Goal: Navigation & Orientation: Go to known website

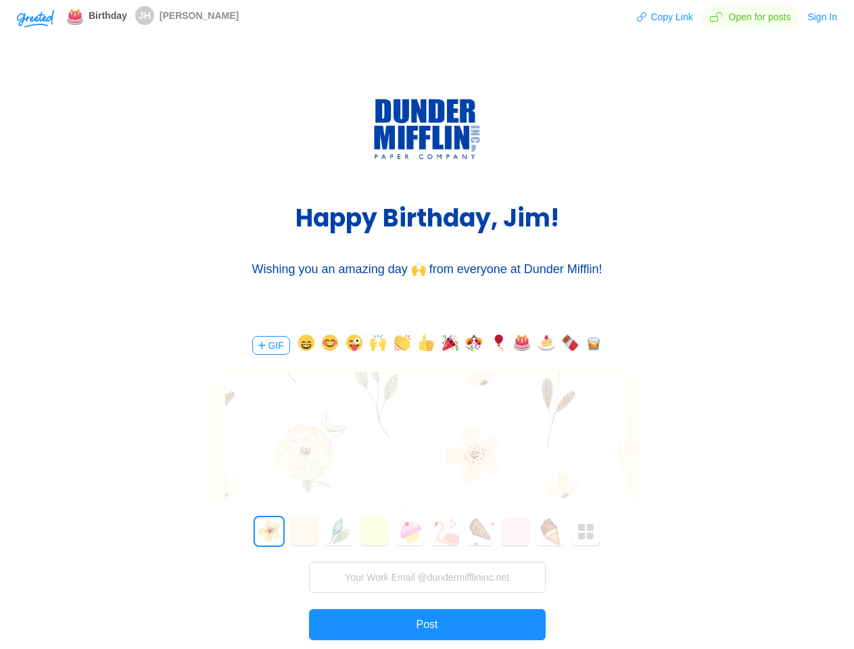
click at [426, 324] on div "GIF 0 1 2 3 4 5 6 7 8 9 10 11 12 13 14 15 16 17 18 19 20 21 22 23 24 25 26 27 2…" at bounding box center [427, 511] width 406 height 387
click at [35, 18] on img "button" at bounding box center [35, 18] width 37 height 18
click at [666, 17] on button "Copy Link" at bounding box center [664, 17] width 57 height 22
click at [822, 17] on button "Sign In" at bounding box center [821, 17] width 31 height 22
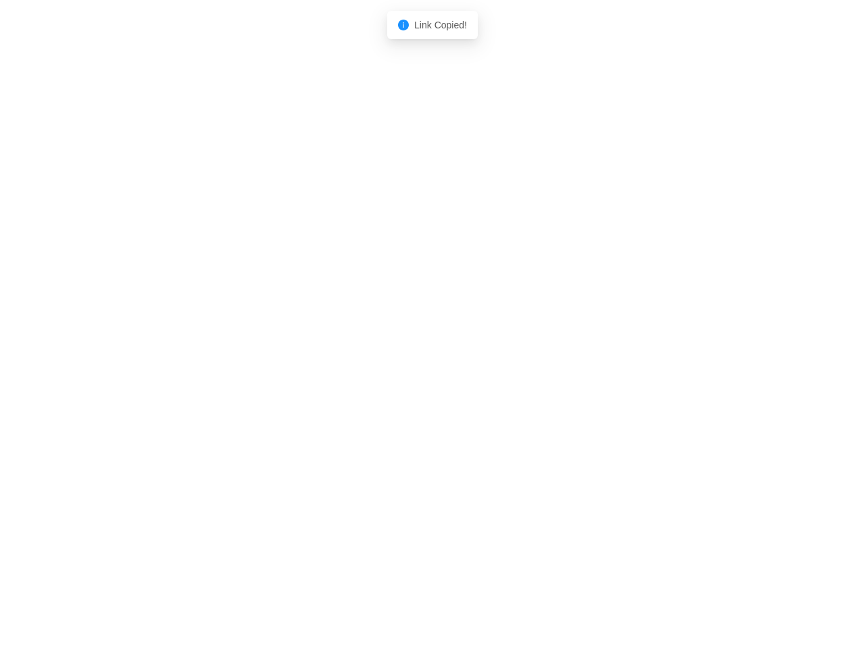
click at [270, 345] on body "Shadow: (click to exit) Link Copied!" at bounding box center [432, 324] width 865 height 649
click at [303, 345] on body "Shadow: (click to exit) Link Copied!" at bounding box center [432, 324] width 865 height 649
click at [328, 345] on body "Shadow: (click to exit) Link Copied!" at bounding box center [432, 324] width 865 height 649
click at [352, 345] on body "Shadow: (click to exit) Link Copied!" at bounding box center [432, 324] width 865 height 649
click at [376, 345] on body "Shadow: (click to exit) Link Copied!" at bounding box center [432, 324] width 865 height 649
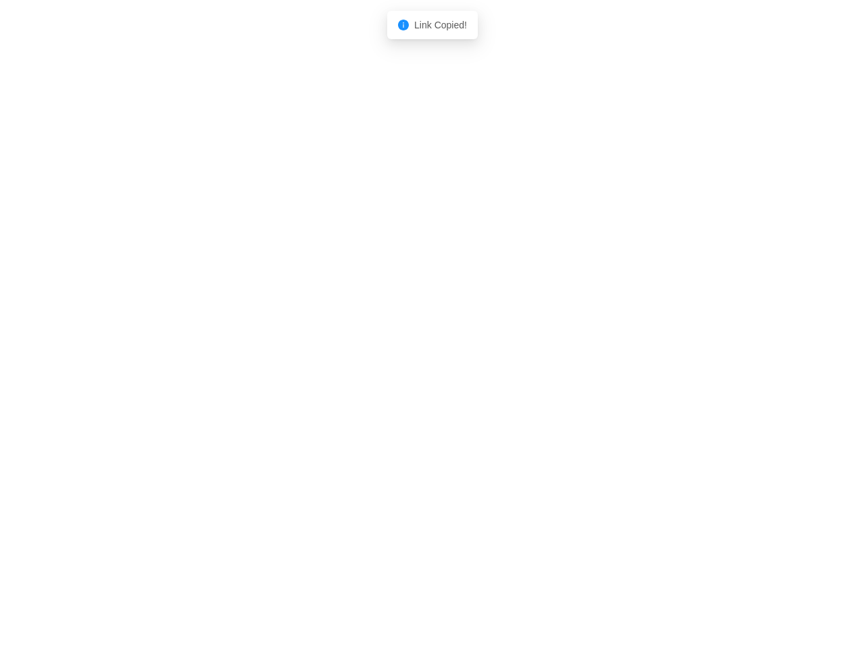
click at [400, 345] on body "Shadow: (click to exit) Link Copied!" at bounding box center [432, 324] width 865 height 649
